Goal: Task Accomplishment & Management: Use online tool/utility

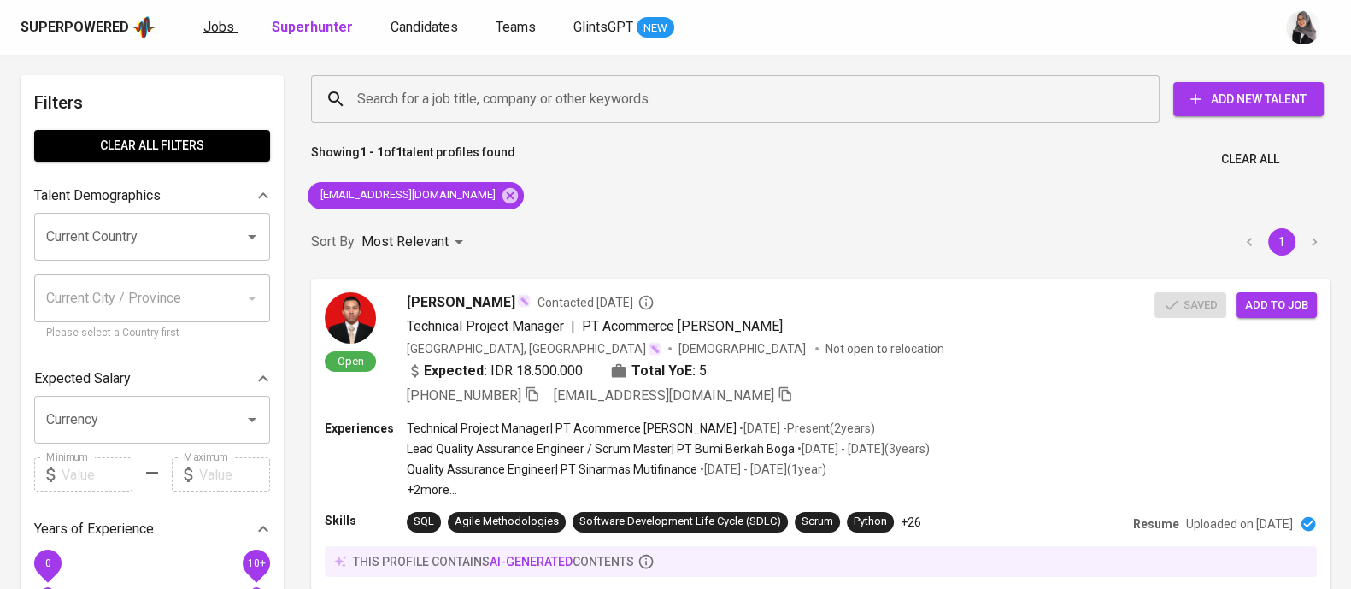
click at [222, 30] on span "Jobs" at bounding box center [218, 27] width 31 height 16
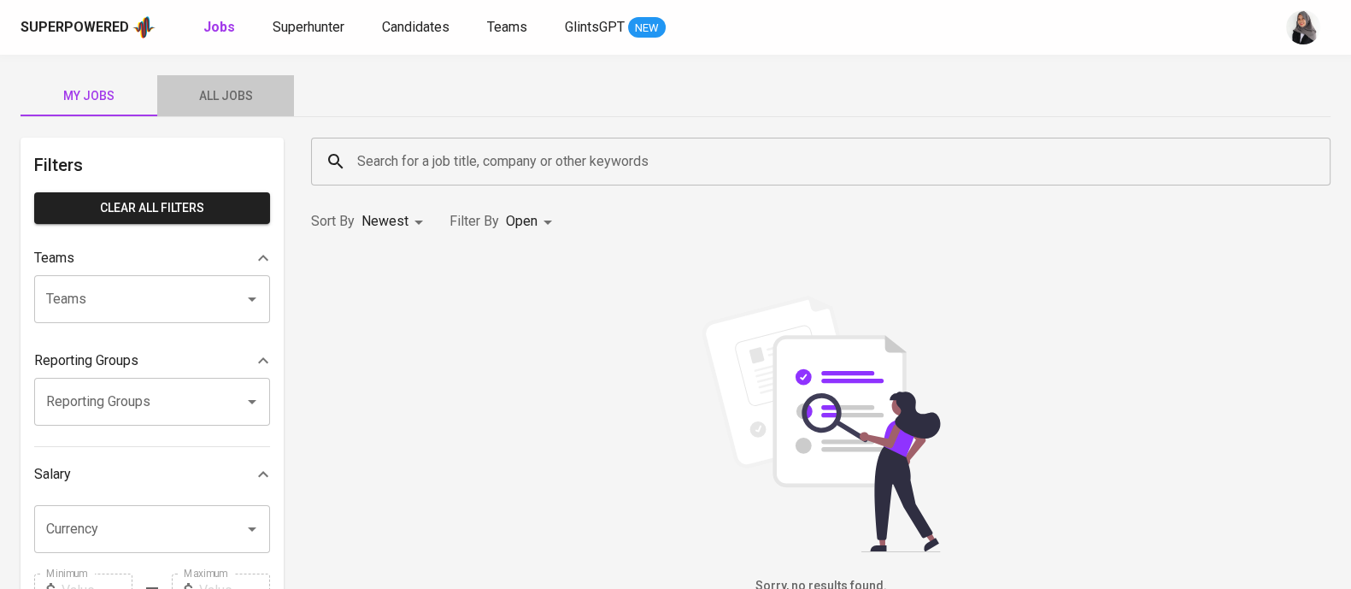
click at [233, 103] on span "All Jobs" at bounding box center [226, 95] width 116 height 21
click at [484, 148] on input "Search for a job title, company or other keywords" at bounding box center [825, 161] width 944 height 32
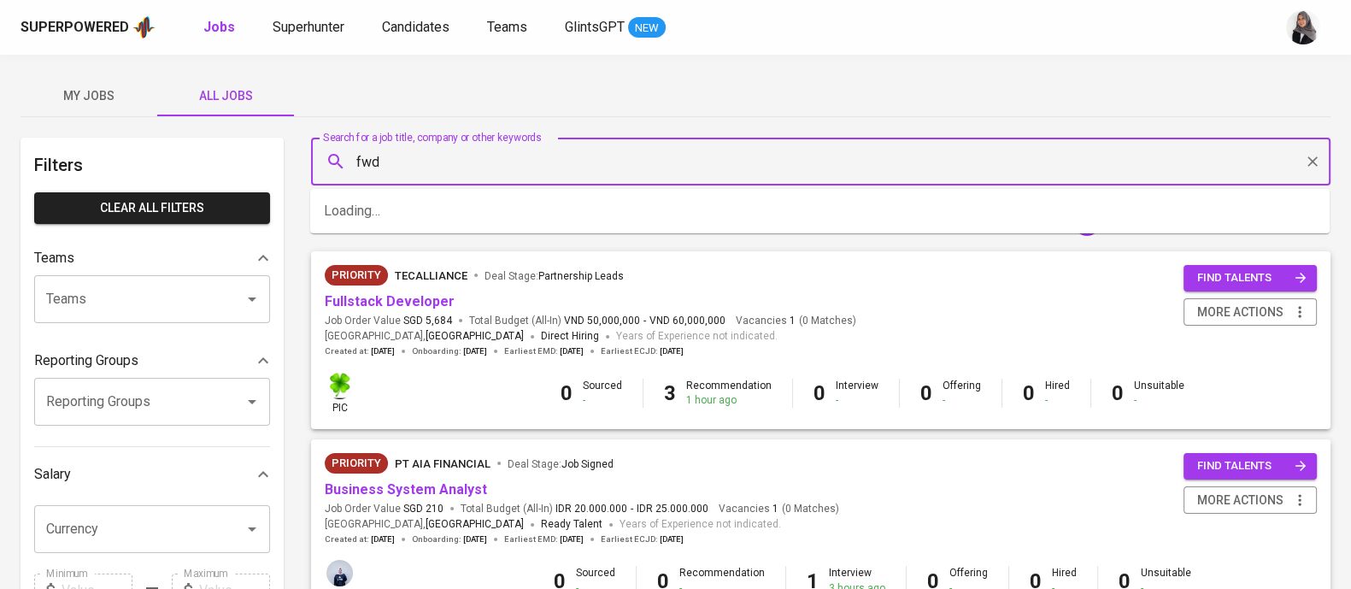
type input "fwd"
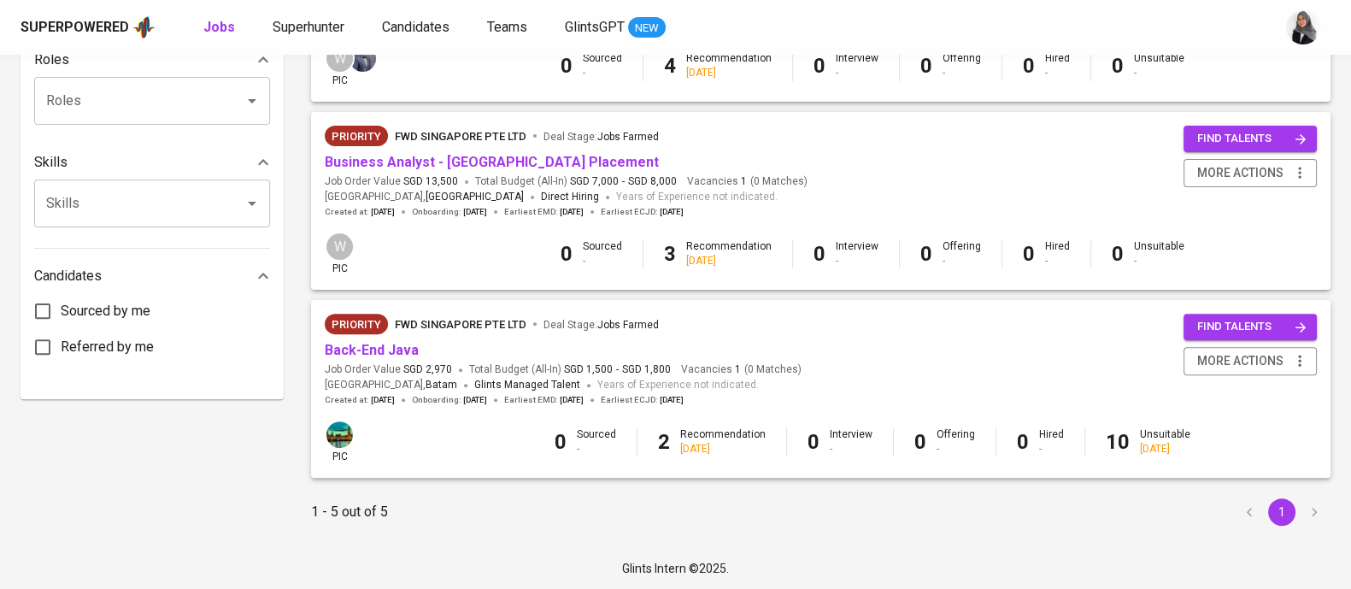
scroll to position [703, 0]
click at [379, 353] on link "Back-End Java" at bounding box center [372, 350] width 94 height 16
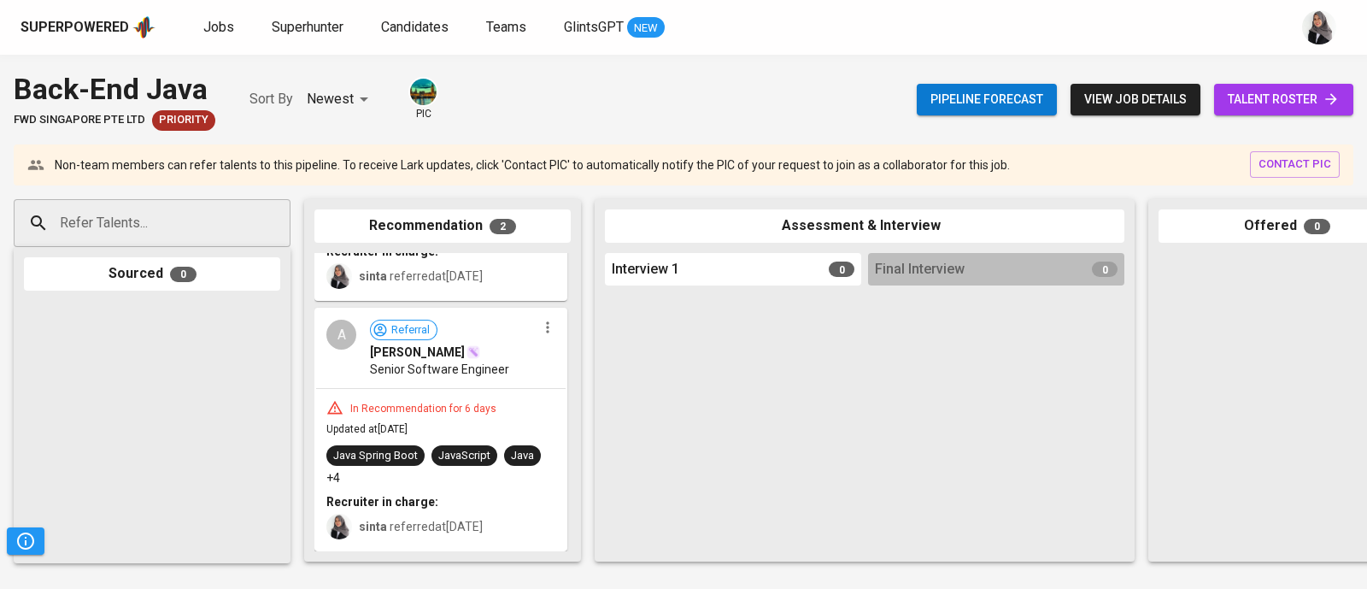
scroll to position [187, 0]
click at [1275, 87] on link "talent roster" at bounding box center [1283, 100] width 139 height 32
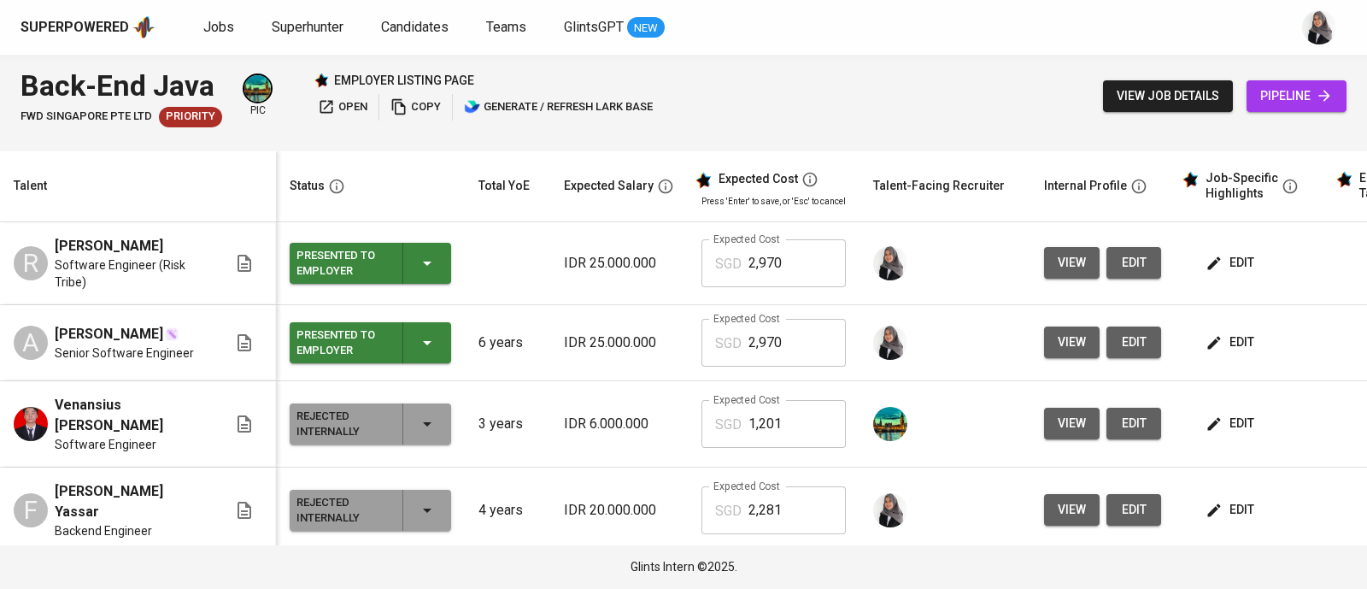
click at [932, 56] on div "Back-End Java FWD Singapore Pte Ltd Priority pic employer listing page open cop…" at bounding box center [683, 96] width 1367 height 83
click at [915, 99] on div "Back-End Java FWD Singapore Pte Ltd Priority pic employer listing page open cop…" at bounding box center [683, 96] width 1367 height 83
click at [872, 85] on div "Back-End Java FWD Singapore Pte Ltd Priority pic employer listing page open cop…" at bounding box center [683, 96] width 1367 height 83
click at [886, 85] on div "Back-End Java FWD Singapore Pte Ltd Priority pic employer listing page open cop…" at bounding box center [683, 96] width 1367 height 83
click at [945, 62] on div "Back-End Java FWD Singapore Pte Ltd Priority pic employer listing page open cop…" at bounding box center [683, 96] width 1367 height 83
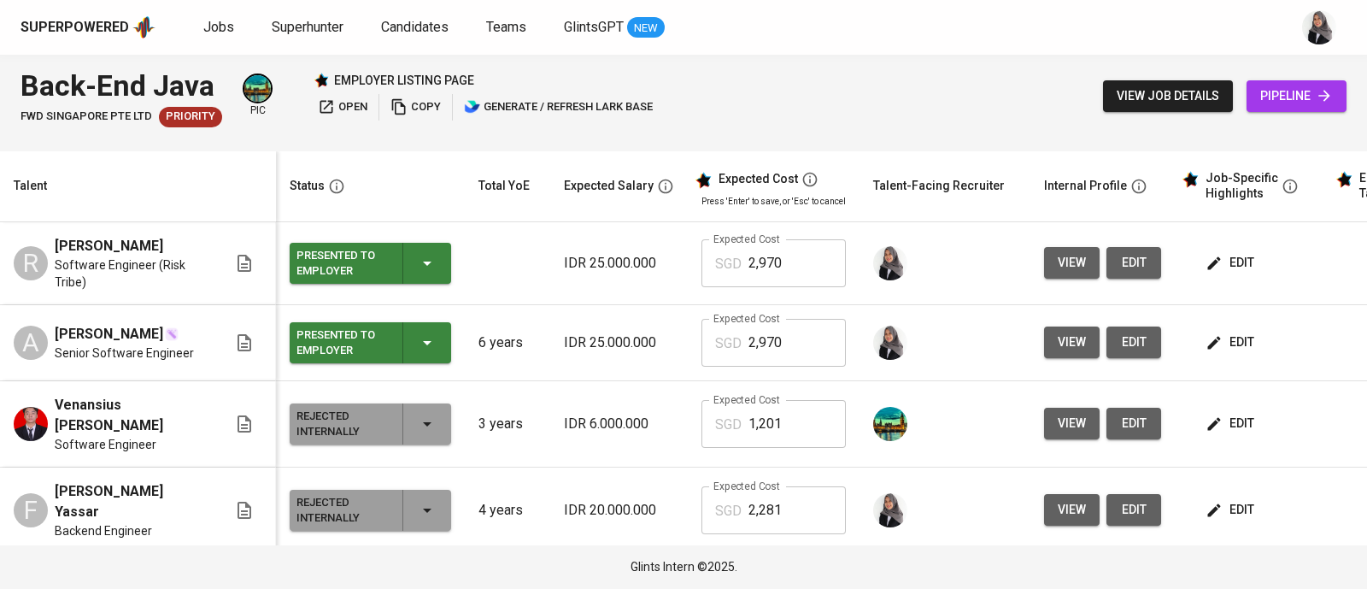
click at [1273, 54] on div "Superpowered Jobs Superhunter Candidates Teams GlintsGPT NEW" at bounding box center [683, 27] width 1367 height 55
click at [932, 77] on div "Back-End Java FWD Singapore Pte Ltd Priority pic employer listing page open cop…" at bounding box center [683, 96] width 1367 height 83
click at [1253, 32] on div "Superpowered Jobs Superhunter Candidates Teams GlintsGPT NEW" at bounding box center [657, 28] width 1272 height 26
